Goal: Information Seeking & Learning: Learn about a topic

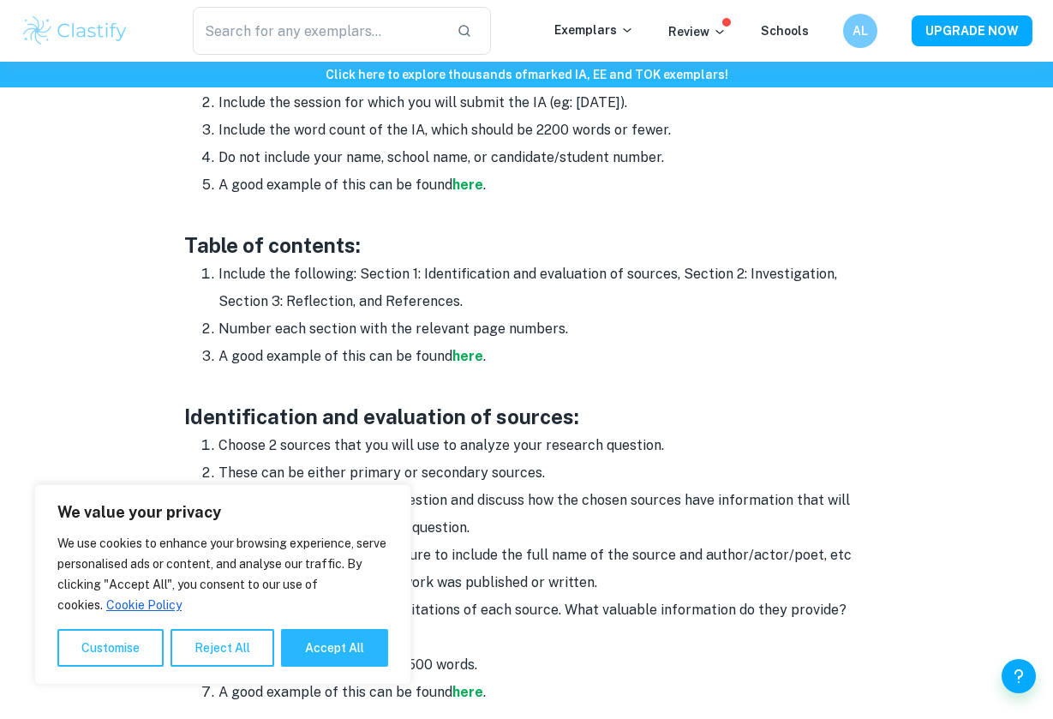
scroll to position [1071, 0]
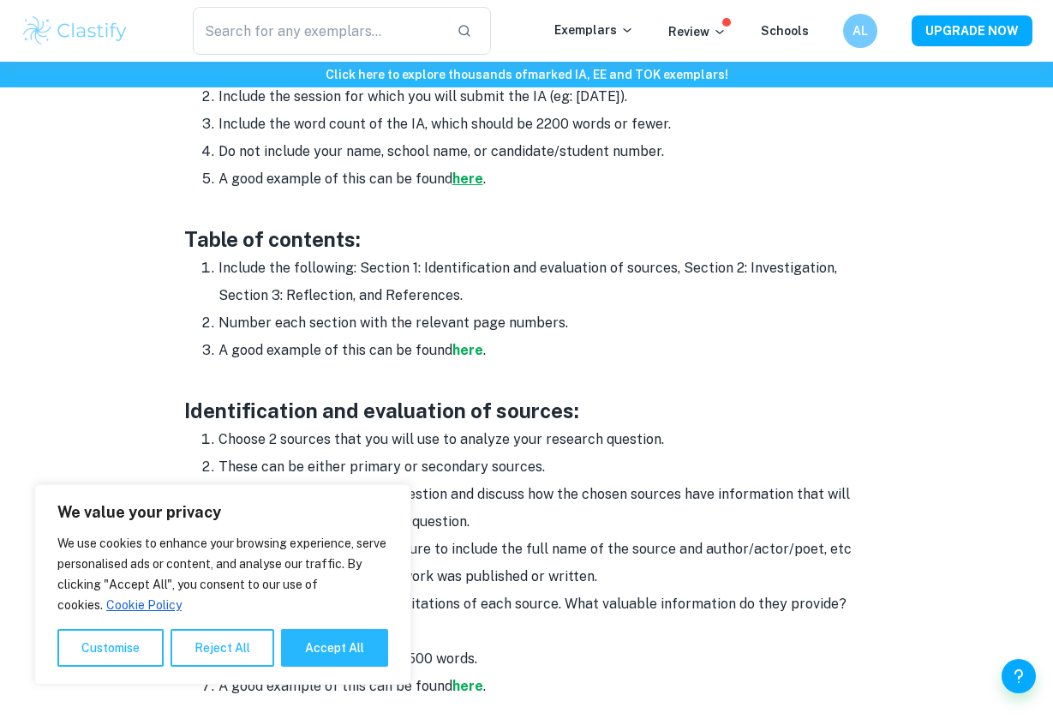
click at [459, 172] on strong "here" at bounding box center [467, 179] width 31 height 16
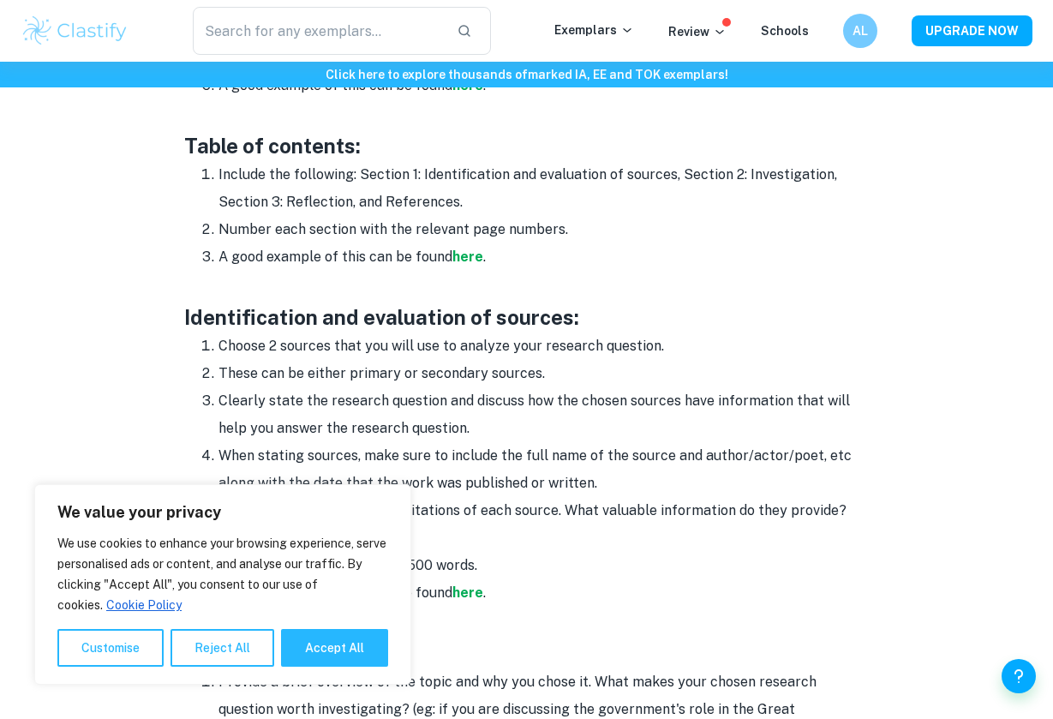
scroll to position [1164, 0]
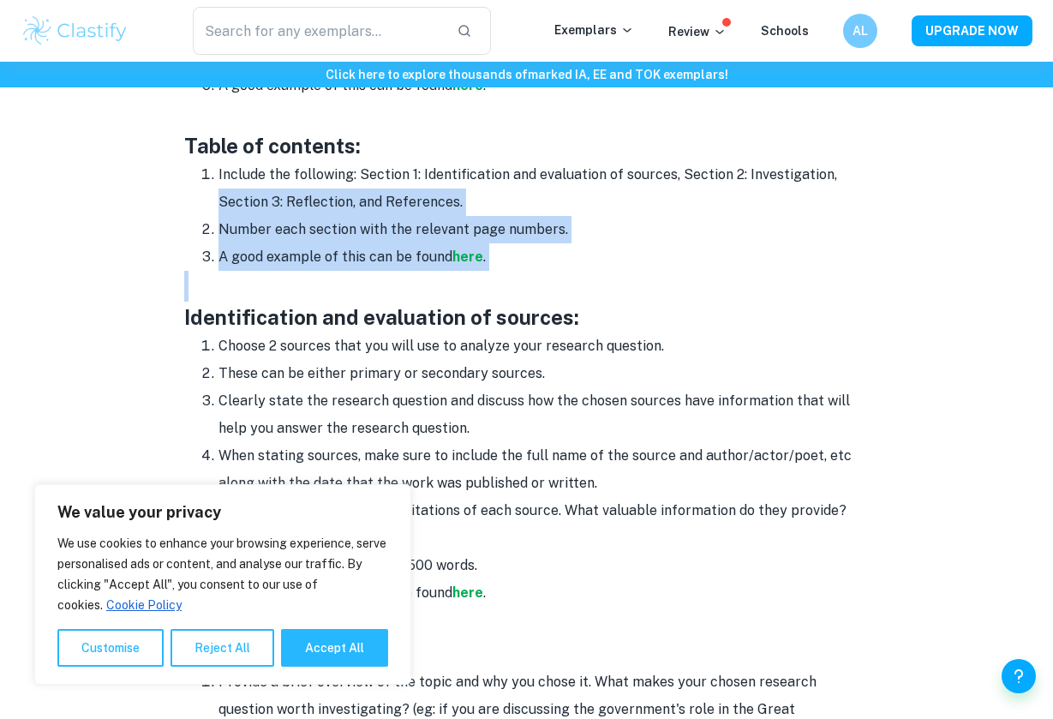
drag, startPoint x: 215, startPoint y: 189, endPoint x: 242, endPoint y: 267, distance: 82.4
click at [242, 268] on div "Do you have a topic for your history IA in mind but need some help on how to st…" at bounding box center [526, 693] width 685 height 2329
click at [242, 271] on h3 at bounding box center [526, 286] width 685 height 31
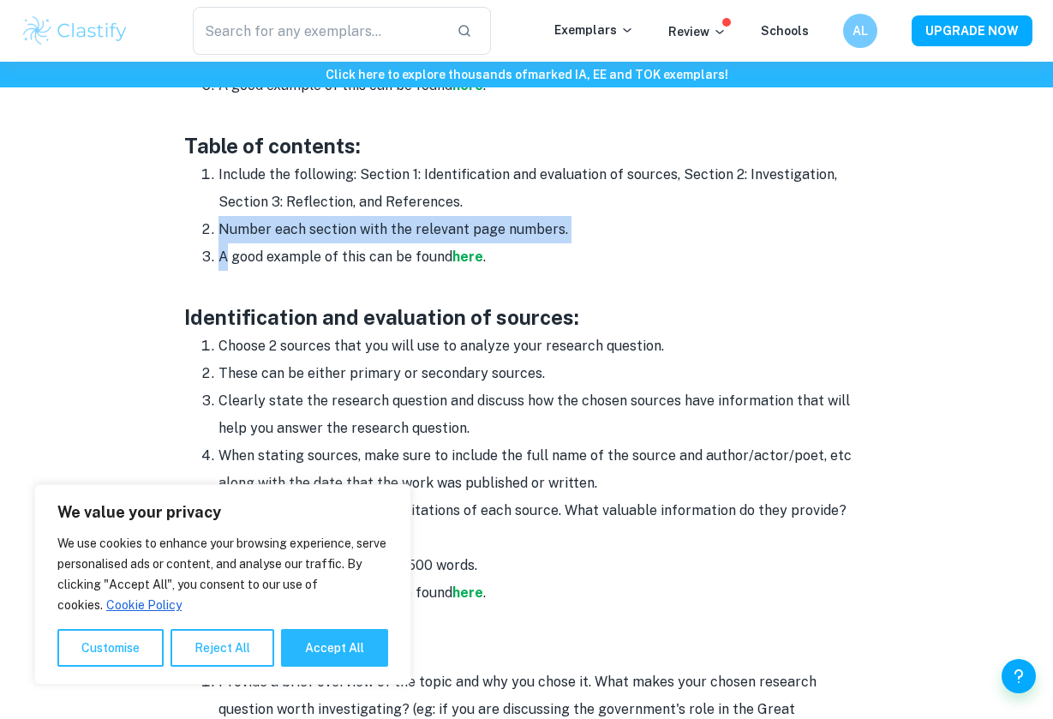
drag, startPoint x: 210, startPoint y: 228, endPoint x: 224, endPoint y: 246, distance: 23.2
click at [224, 246] on ol "Include the following: Section 1: Identification and evaluation of sources, Sec…" at bounding box center [526, 216] width 685 height 110
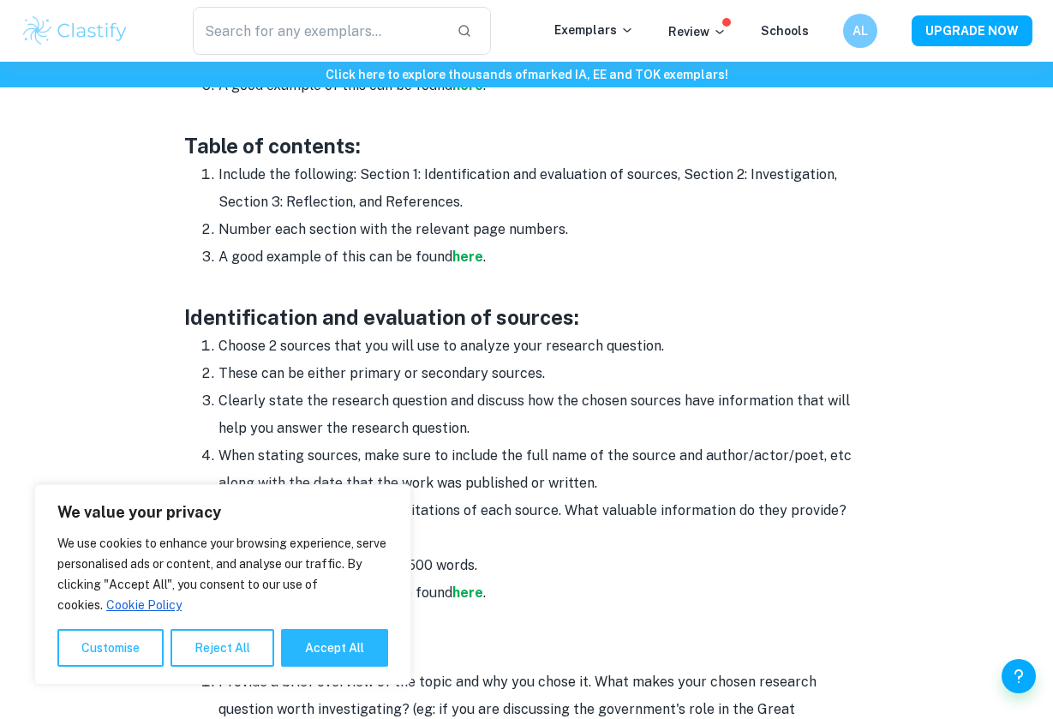
click at [254, 261] on li "A good example of this can be found here ." at bounding box center [543, 256] width 651 height 27
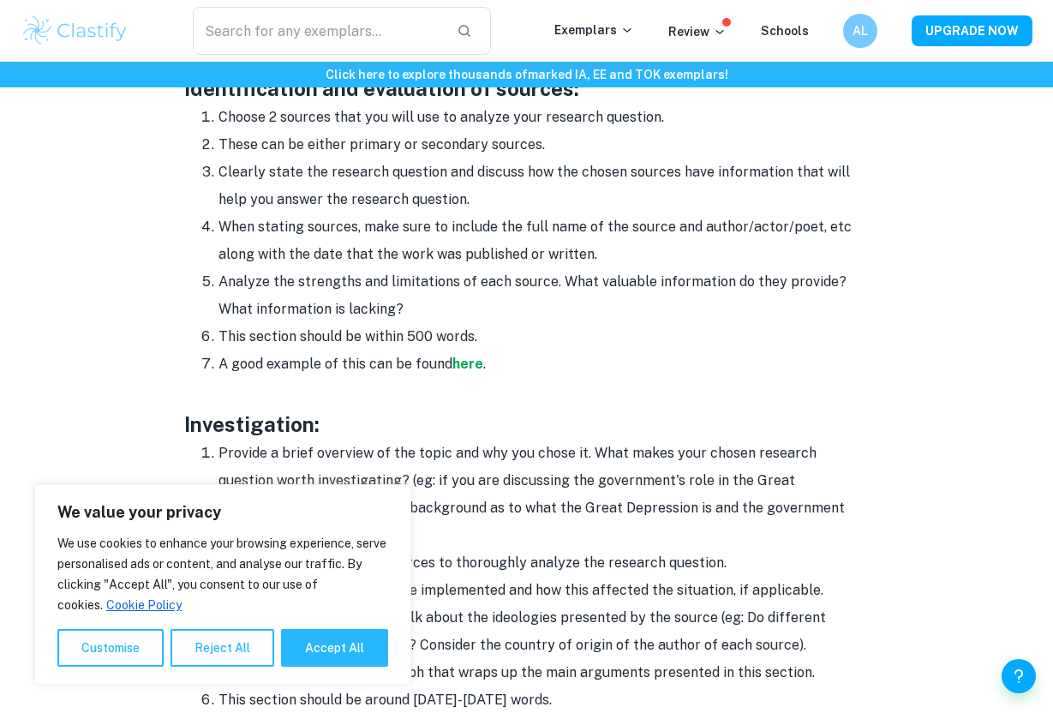
scroll to position [1396, 0]
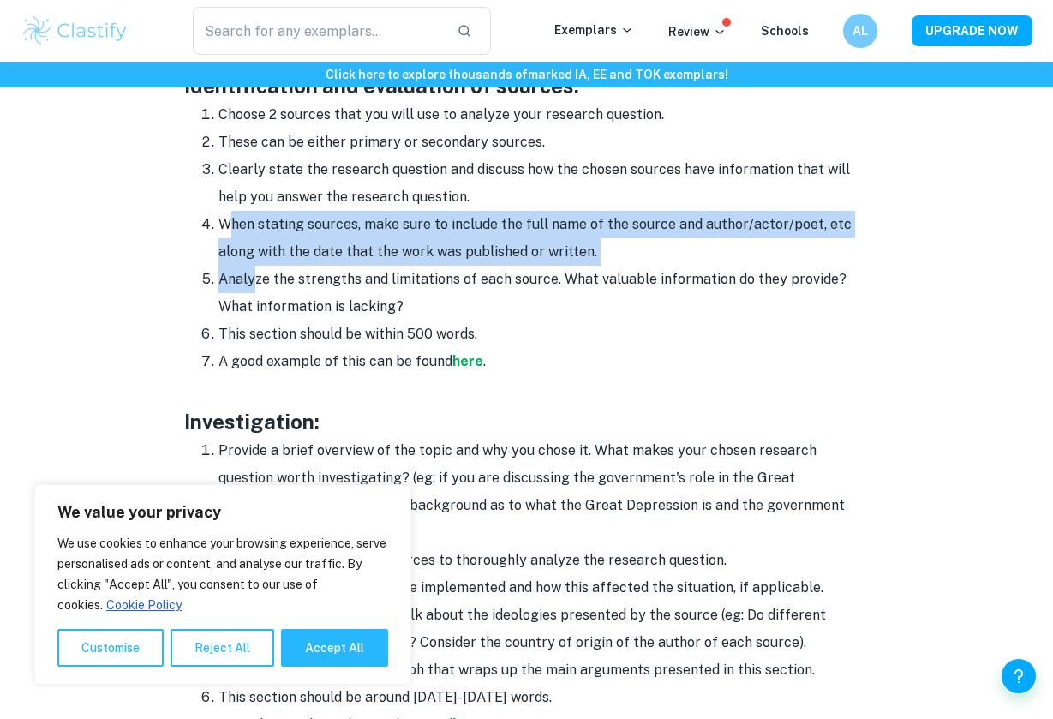
drag, startPoint x: 230, startPoint y: 216, endPoint x: 256, endPoint y: 260, distance: 51.9
click at [256, 260] on ol "Choose 2 sources that you will use to analyze your research question. These can…" at bounding box center [526, 238] width 685 height 274
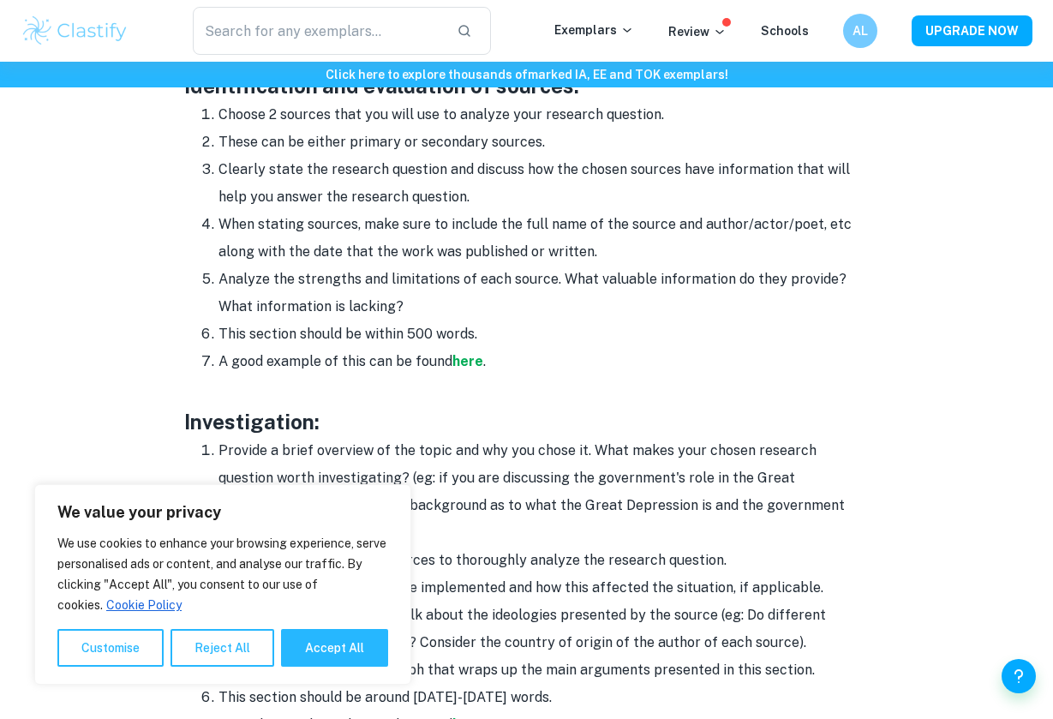
click at [266, 276] on li "Analyze the strengths and limitations of each source. What valuable information…" at bounding box center [543, 293] width 651 height 55
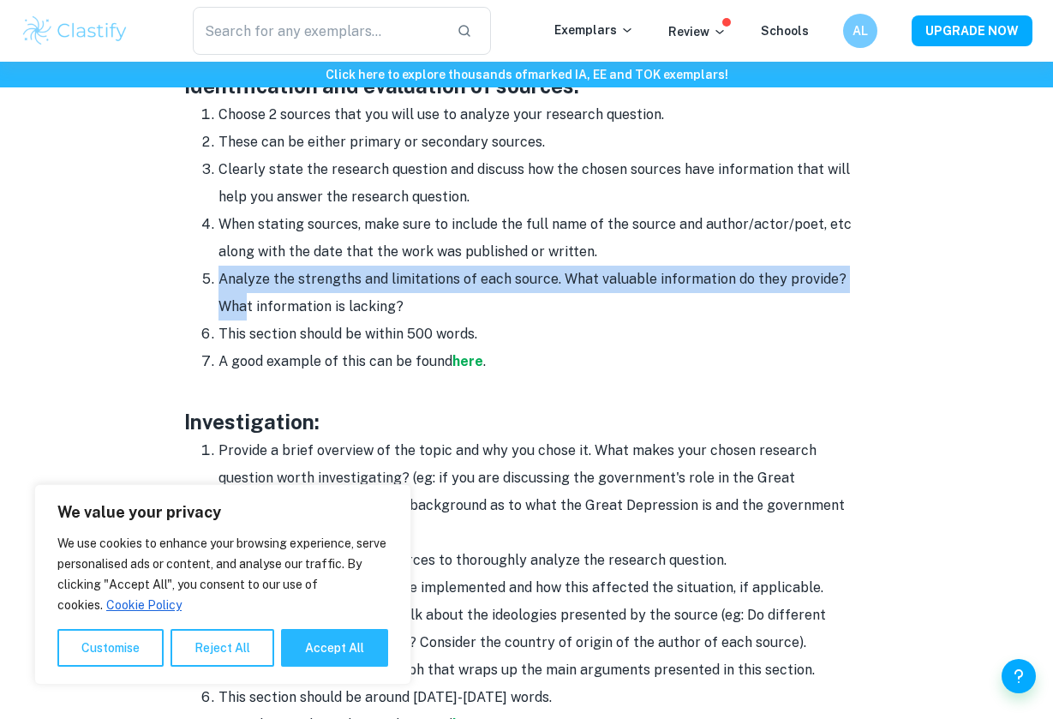
drag, startPoint x: 218, startPoint y: 257, endPoint x: 246, endPoint y: 302, distance: 53.5
click at [246, 302] on ol "Choose 2 sources that you will use to analyze your research question. These can…" at bounding box center [526, 238] width 685 height 274
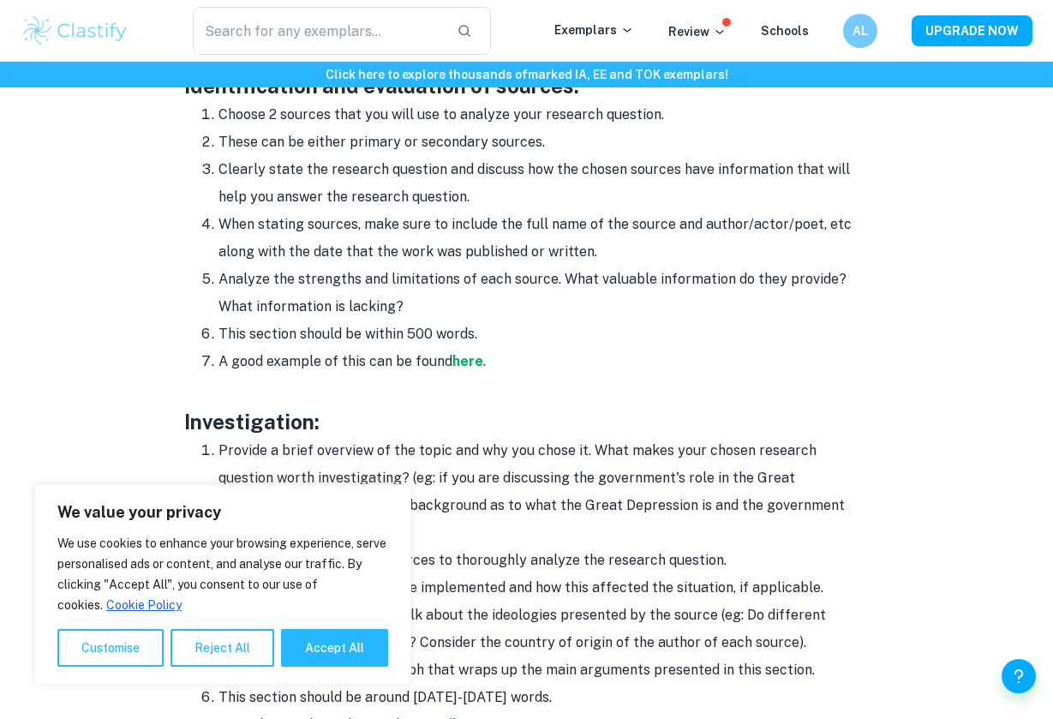
click at [353, 320] on li "This section should be within 500 words." at bounding box center [543, 333] width 651 height 27
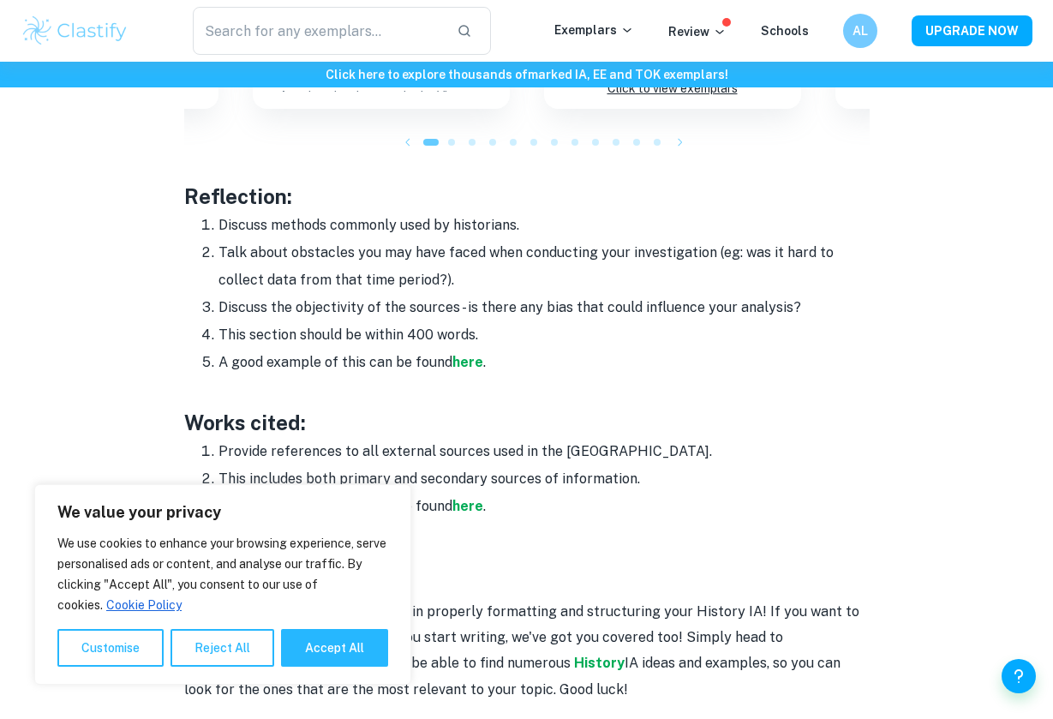
scroll to position [2296, 0]
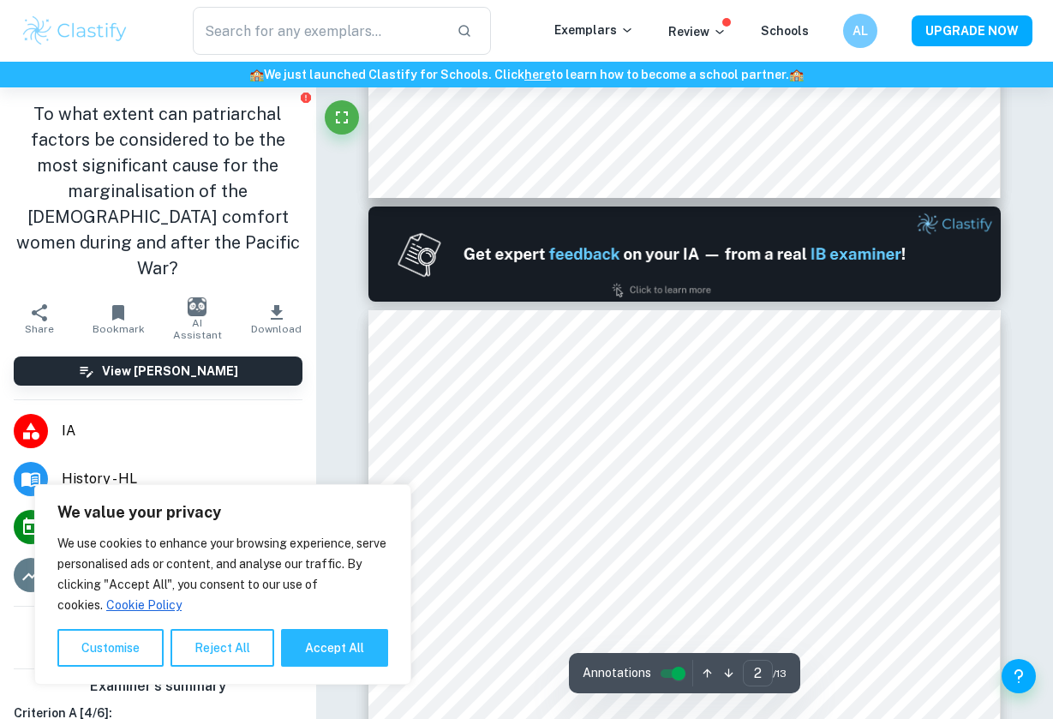
scroll to position [805, 0]
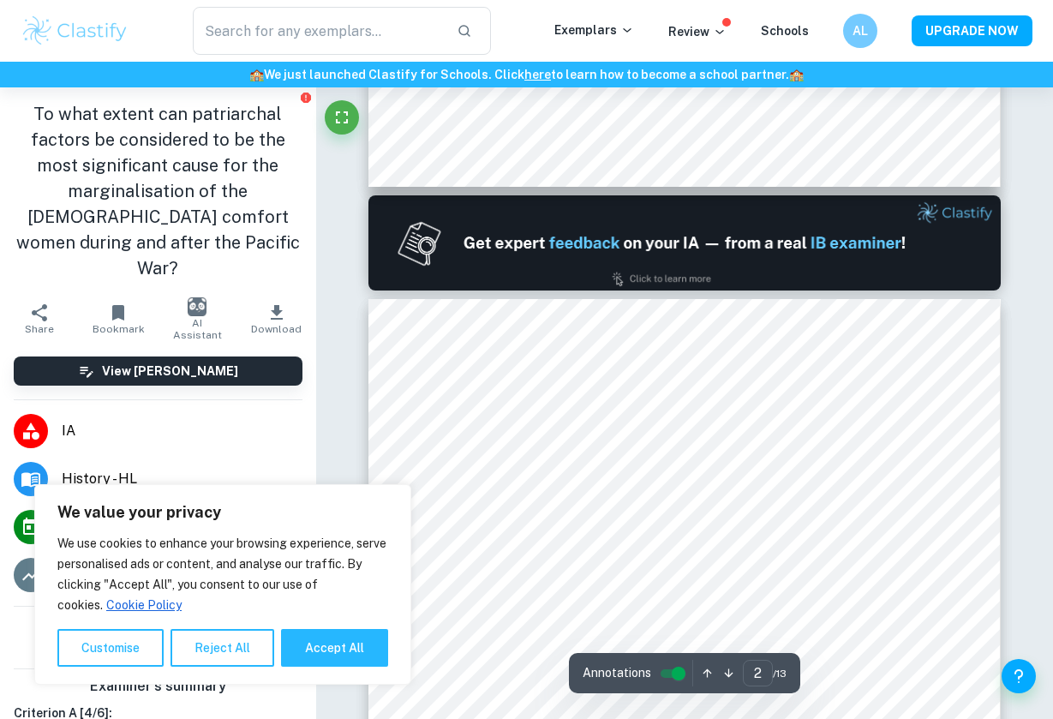
type input "1"
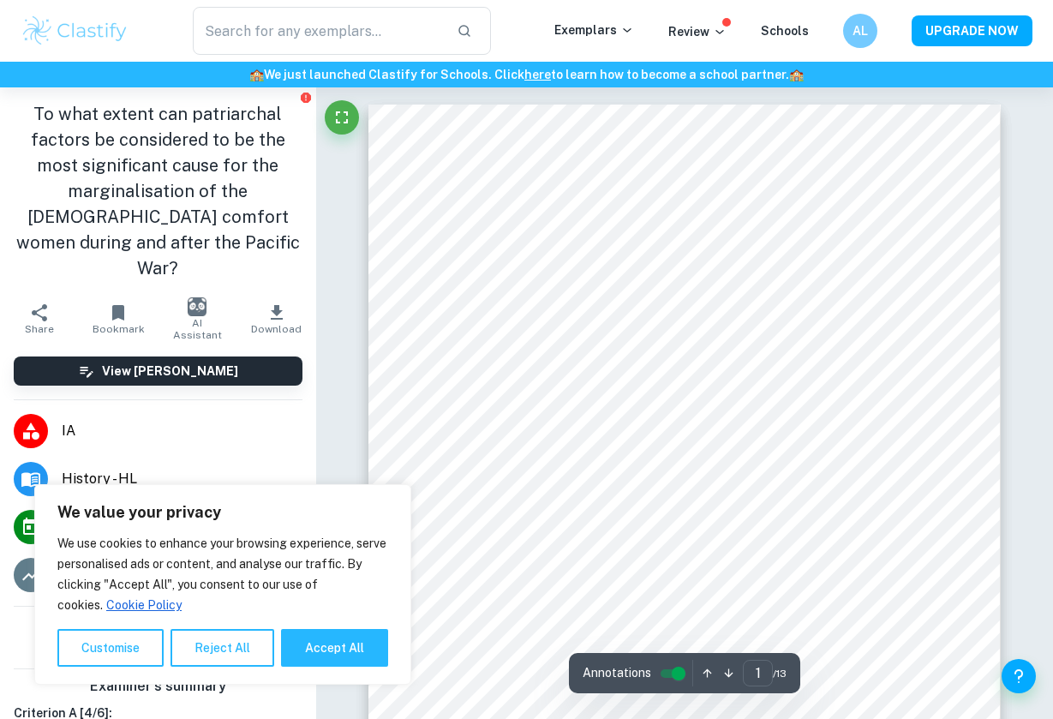
scroll to position [1, 0]
